Goal: Information Seeking & Learning: Compare options

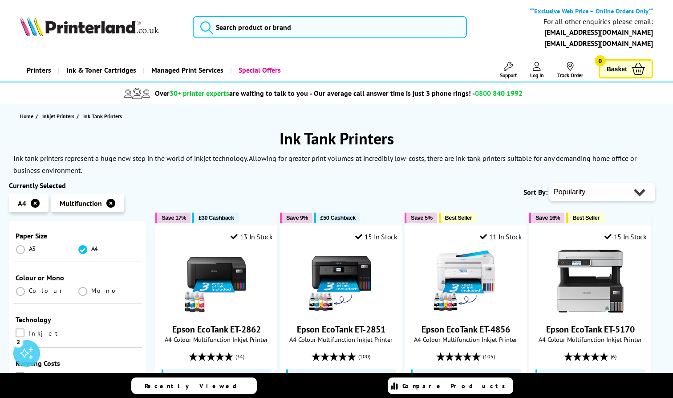
scroll to position [189, 0]
click at [24, 286] on span at bounding box center [20, 290] width 9 height 9
click at [29, 287] on input "radio" at bounding box center [29, 287] width 0 height 0
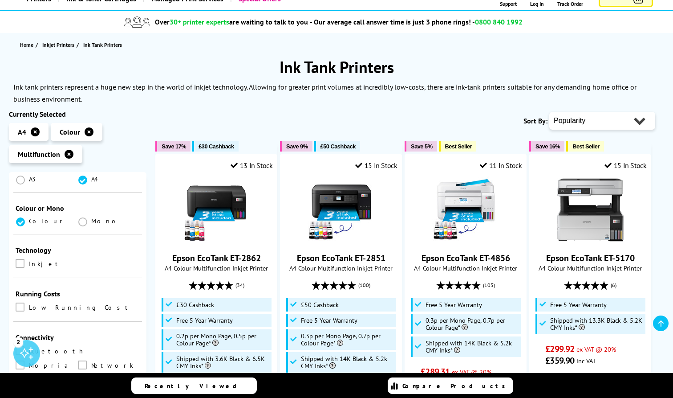
scroll to position [232, 0]
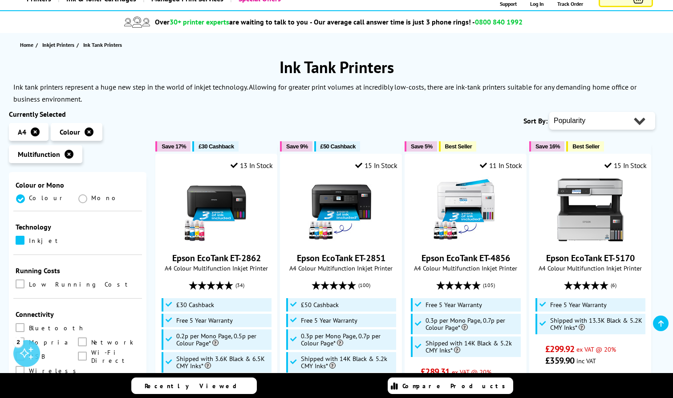
click at [21, 236] on span at bounding box center [20, 240] width 9 height 9
click at [29, 237] on input "checkbox" at bounding box center [29, 237] width 0 height 0
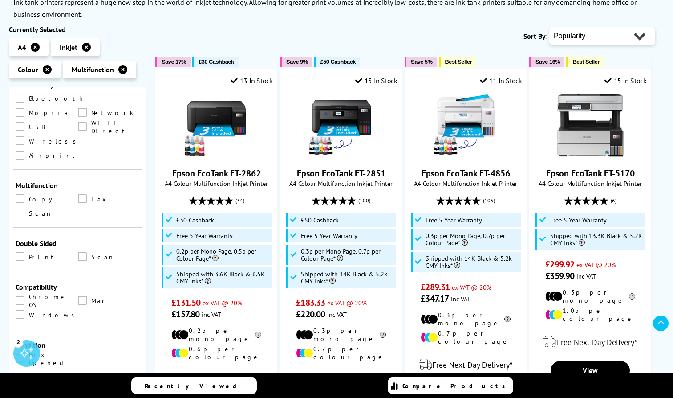
scroll to position [382, 0]
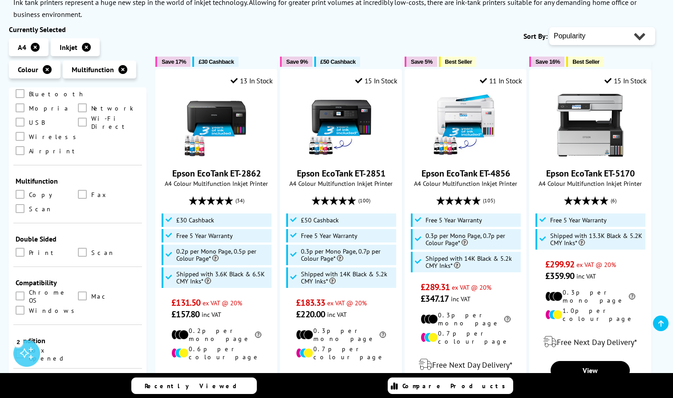
click at [44, 234] on div "Double Sided" at bounding box center [78, 238] width 124 height 9
click at [18, 248] on span at bounding box center [20, 252] width 9 height 9
click at [29, 249] on input "checkbox" at bounding box center [29, 249] width 0 height 0
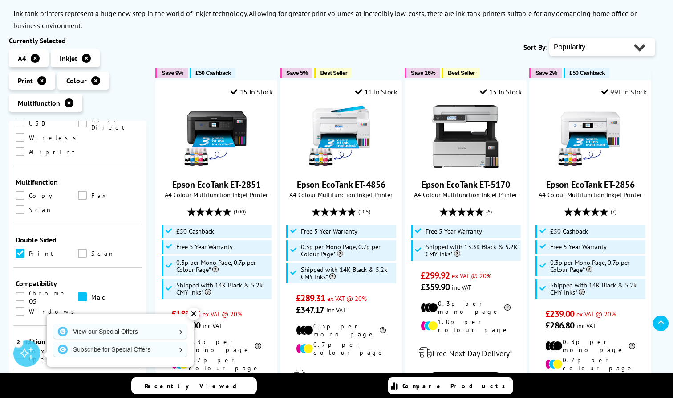
scroll to position [414, 0]
click at [83, 293] on span at bounding box center [82, 297] width 9 height 9
click at [91, 294] on input "checkbox" at bounding box center [91, 294] width 0 height 0
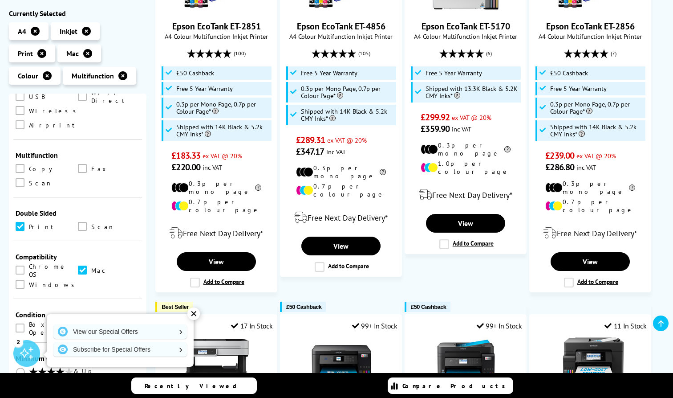
scroll to position [328, 0]
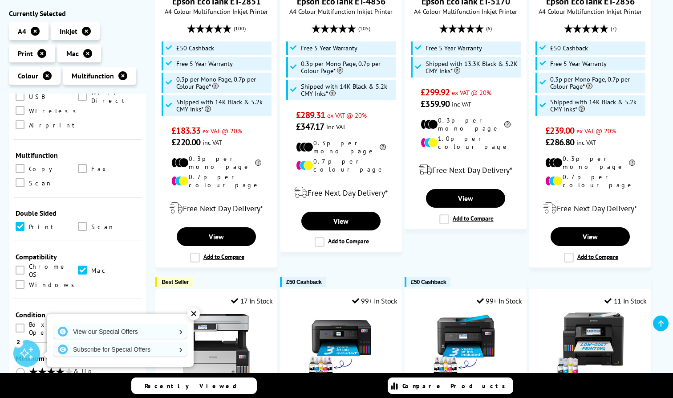
click at [189, 316] on div "✕" at bounding box center [193, 313] width 12 height 12
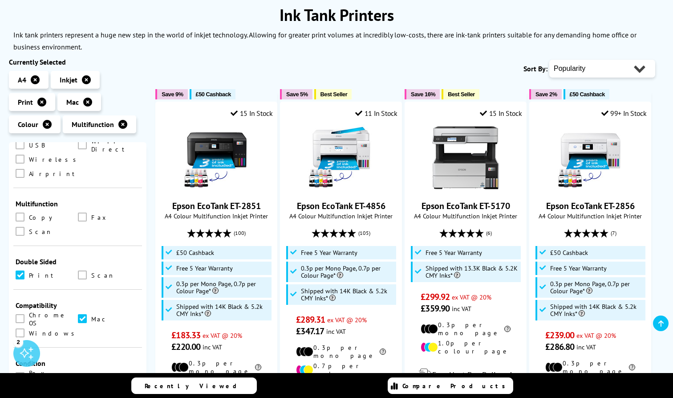
scroll to position [135, 0]
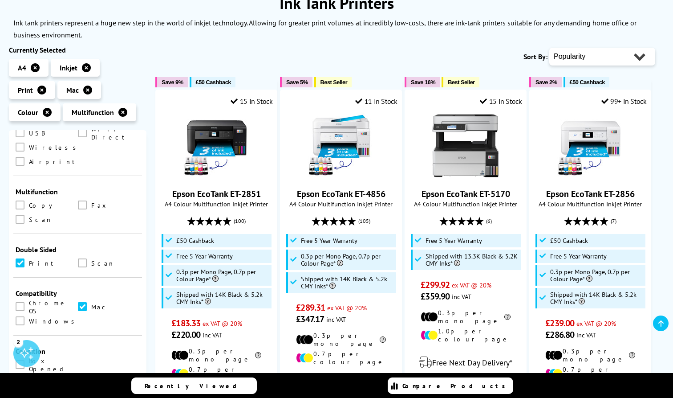
select select "Price Ascending"
